Goal: Book appointment/travel/reservation

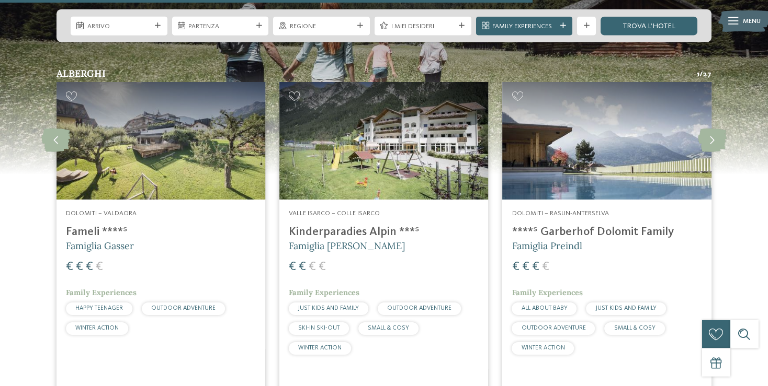
scroll to position [1249, 0]
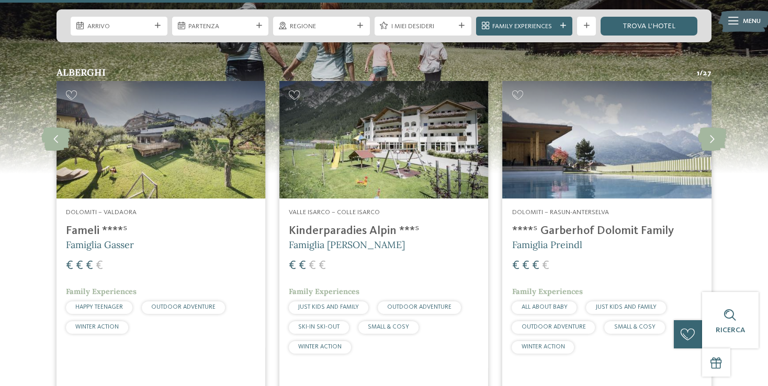
click at [91, 231] on h4 "Fameli ****ˢ" at bounding box center [161, 231] width 190 height 14
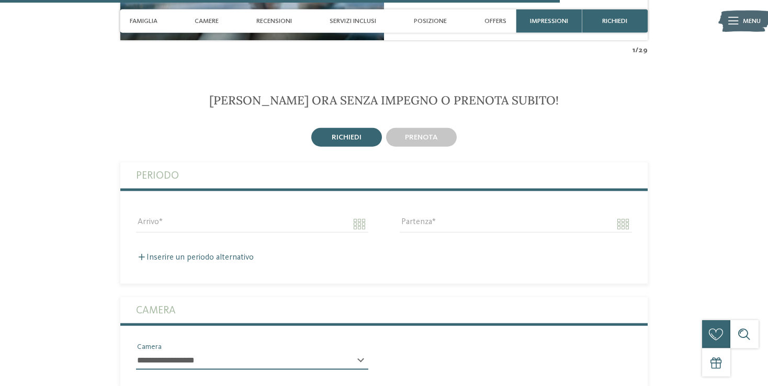
scroll to position [1988, 0]
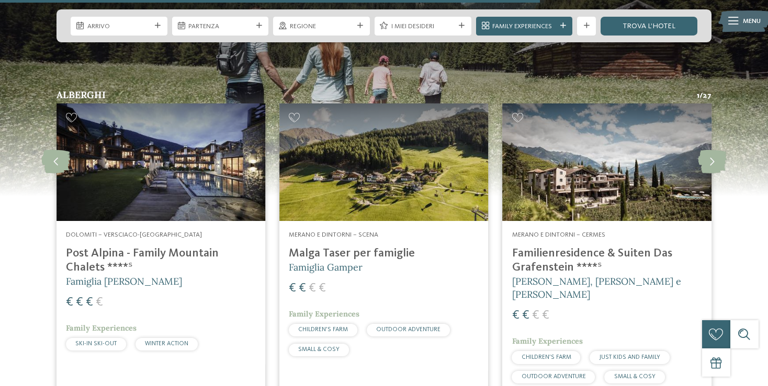
scroll to position [1325, 0]
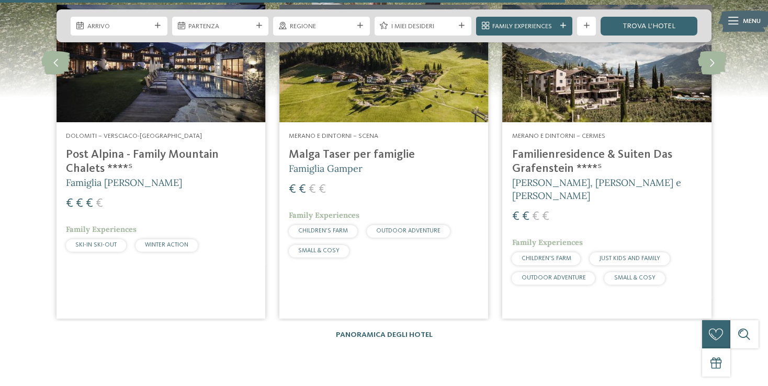
click at [349, 157] on h4 "Malga Taser per famiglie" at bounding box center [384, 155] width 190 height 14
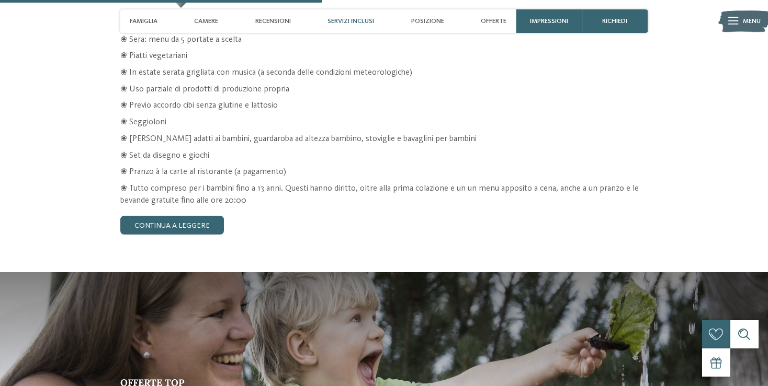
scroll to position [1657, 0]
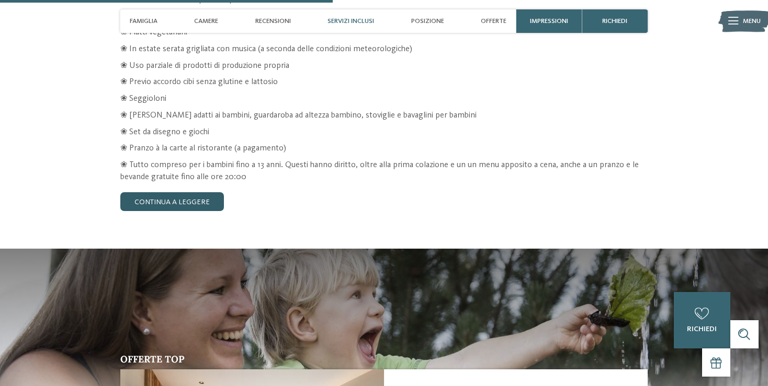
click at [199, 202] on link "continua a leggere" at bounding box center [172, 201] width 104 height 19
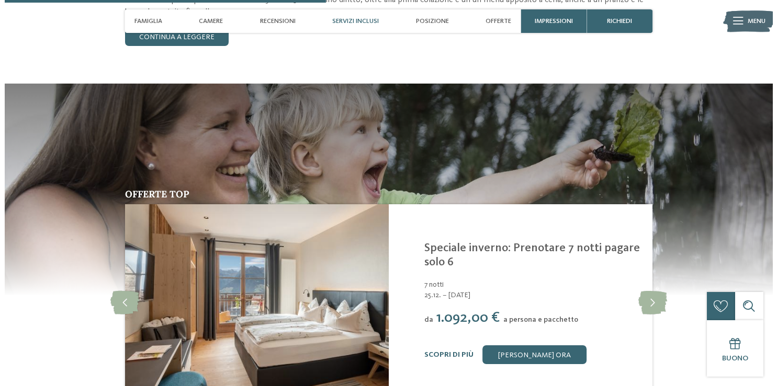
scroll to position [1491, 0]
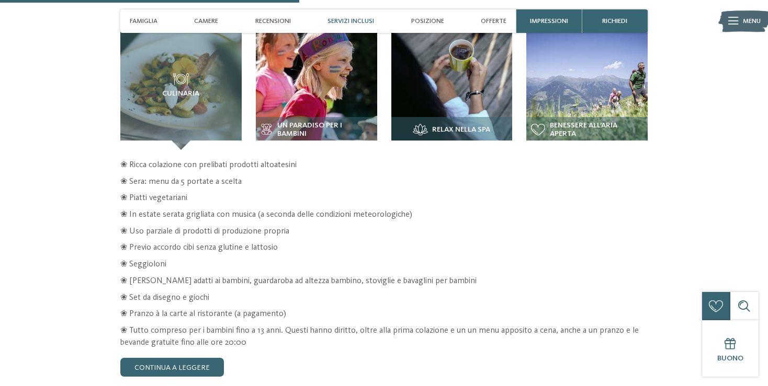
click at [734, 26] on div at bounding box center [733, 21] width 10 height 24
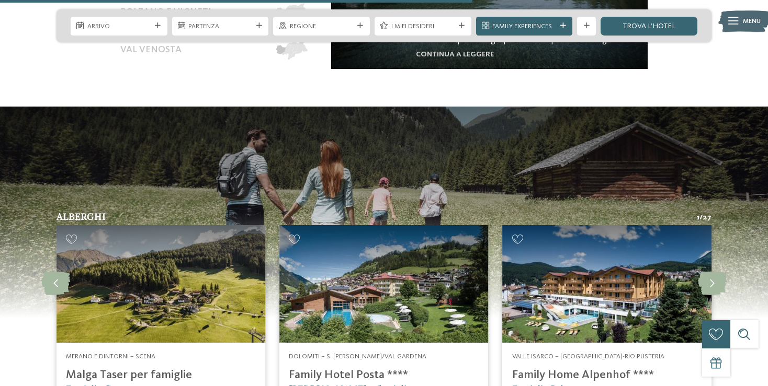
scroll to position [1270, 0]
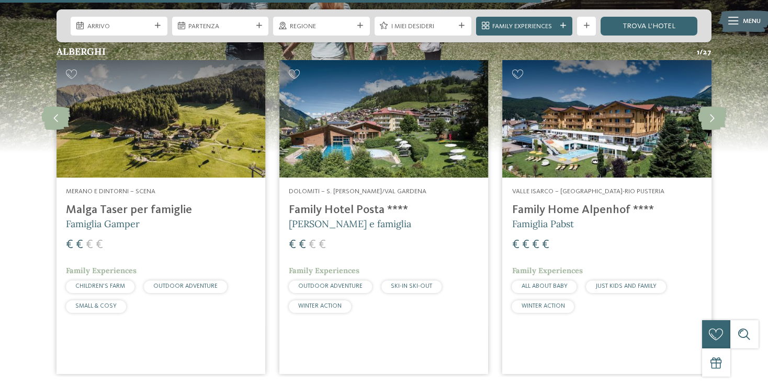
click at [574, 217] on h4 "Family Home Alpenhof ****" at bounding box center [607, 210] width 190 height 14
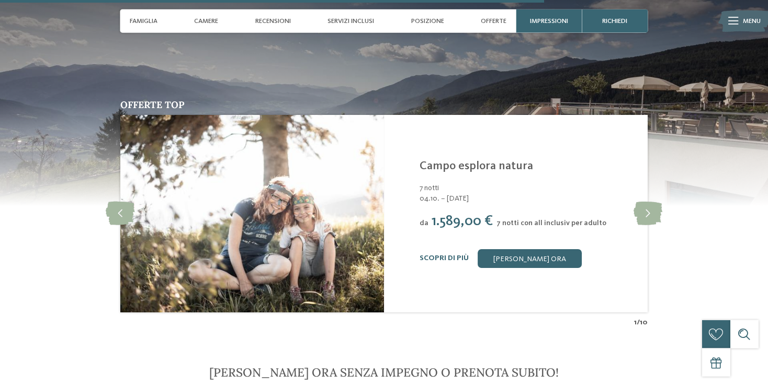
scroll to position [1877, 0]
